Goal: Contribute content: Add original content to the website for others to see

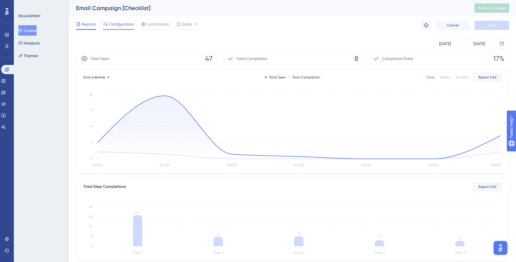
click at [128, 26] on span "Configuration" at bounding box center [121, 24] width 25 height 7
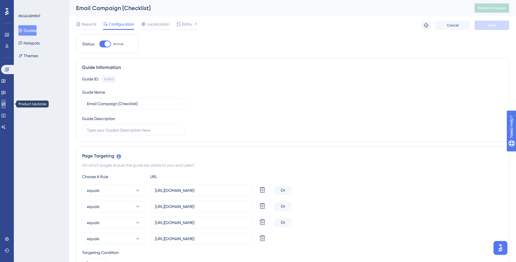
click at [6, 107] on link at bounding box center [3, 104] width 5 height 9
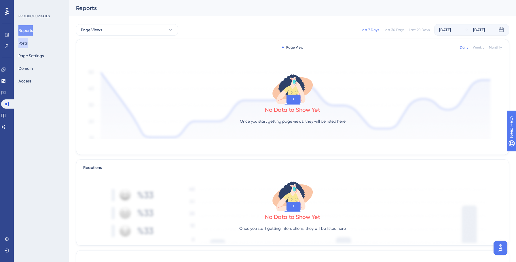
click at [28, 45] on button "Posts" at bounding box center [22, 43] width 9 height 10
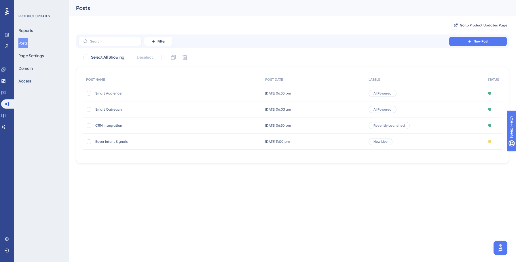
click at [113, 109] on span "Smart Outreach" at bounding box center [141, 109] width 92 height 5
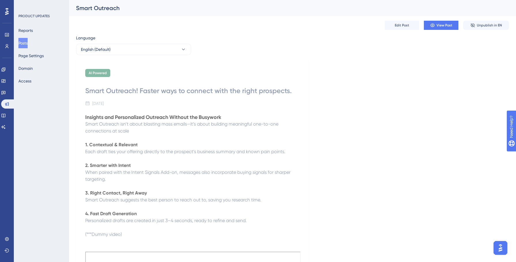
click at [25, 44] on button "Posts" at bounding box center [22, 43] width 9 height 10
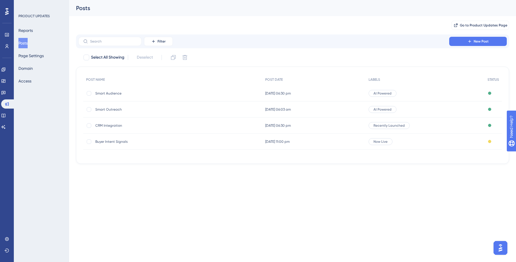
click at [110, 111] on span "Smart Outreach" at bounding box center [141, 109] width 92 height 5
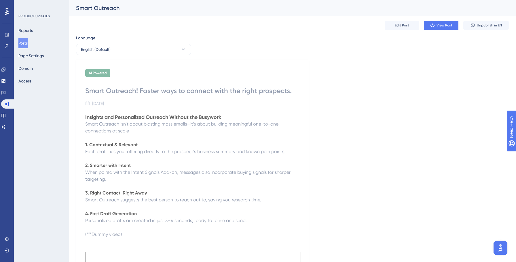
click at [134, 122] on span "Smart Outreach isn’t about blasting mass emails—it’s about building meaningful …" at bounding box center [182, 127] width 194 height 12
click at [28, 45] on button "Posts" at bounding box center [22, 43] width 9 height 10
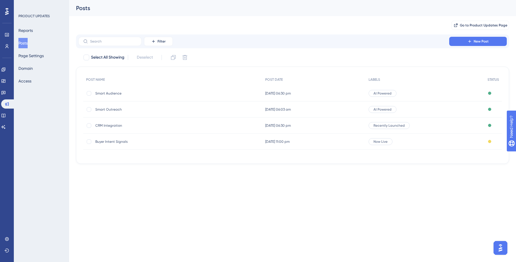
click at [102, 100] on div "Smart Audience Smart Audience" at bounding box center [141, 93] width 92 height 16
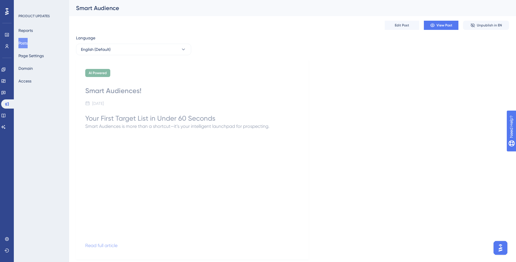
scroll to position [16, 0]
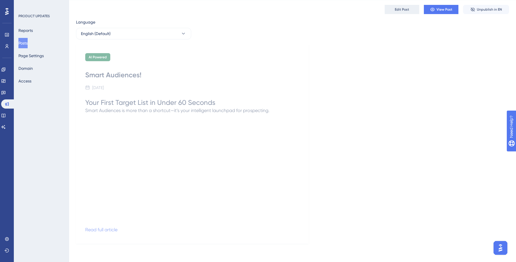
click at [403, 11] on span "Edit Post" at bounding box center [402, 9] width 14 height 5
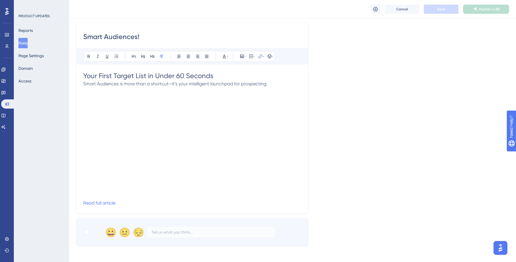
scroll to position [71, 0]
click at [259, 59] on icon at bounding box center [260, 58] width 5 height 5
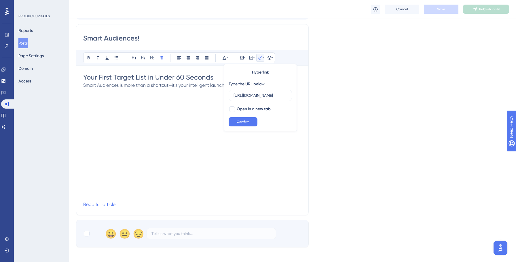
scroll to position [0, 0]
click at [342, 93] on div "Language English (Default) Upload Cover Image Suggested image width 808 px Smar…" at bounding box center [292, 106] width 433 height 282
click at [259, 58] on icon at bounding box center [260, 58] width 5 height 5
click at [231, 110] on div at bounding box center [232, 109] width 6 height 6
click at [232, 110] on icon at bounding box center [231, 109] width 3 height 2
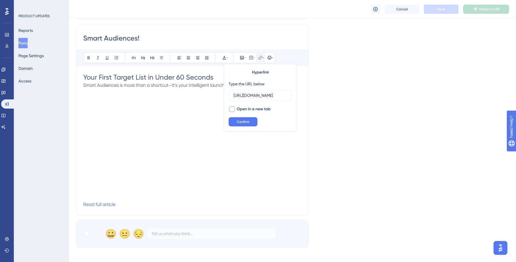
click at [232, 109] on div at bounding box center [232, 109] width 6 height 6
click at [232, 109] on icon at bounding box center [231, 109] width 3 height 2
click at [232, 108] on div at bounding box center [232, 109] width 6 height 6
checkbox input "true"
click at [357, 84] on div "Language English (Default) Upload Cover Image Suggested image width 808 px Smar…" at bounding box center [292, 106] width 433 height 282
